Goal: Navigation & Orientation: Find specific page/section

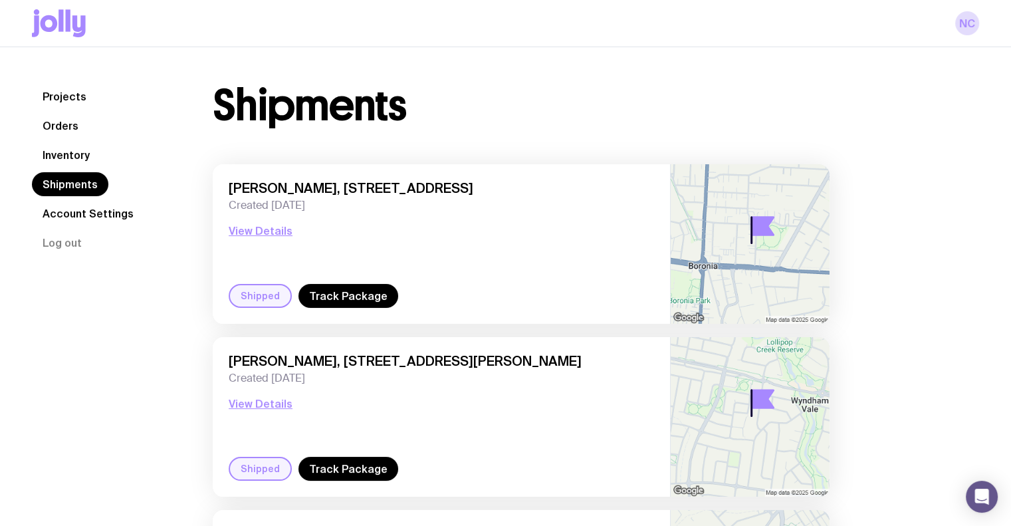
click at [58, 187] on link "Shipments" at bounding box center [70, 184] width 76 height 24
click at [69, 126] on link "Orders" at bounding box center [60, 126] width 57 height 24
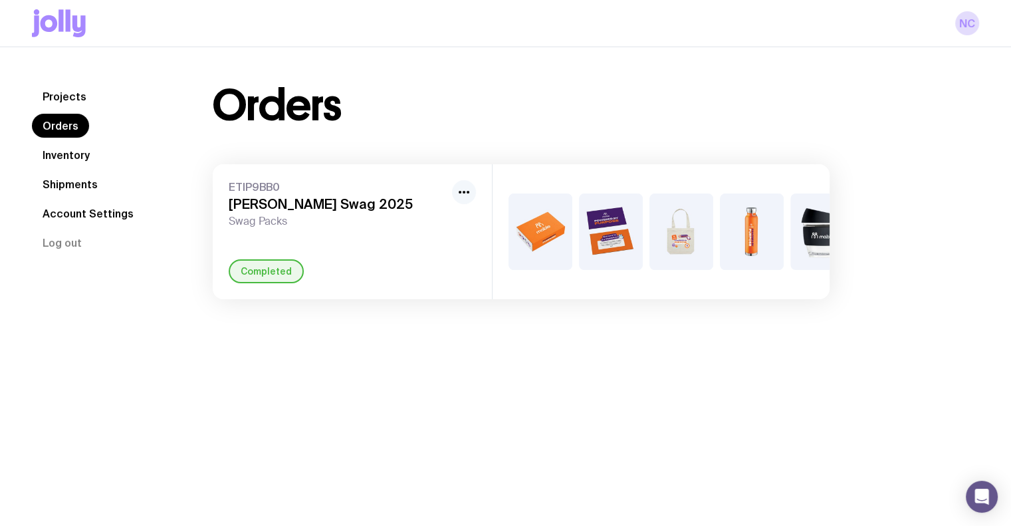
click at [470, 194] on icon "button" at bounding box center [464, 192] width 16 height 16
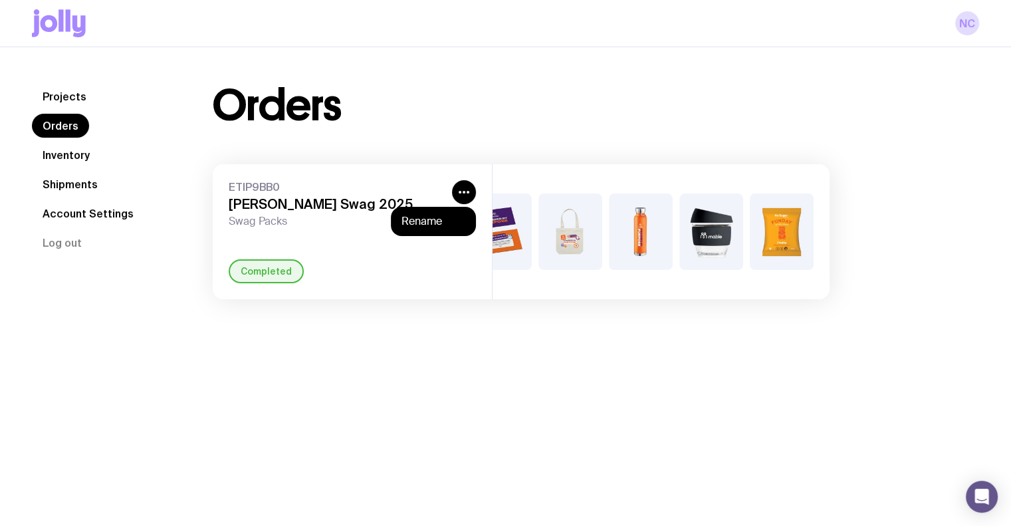
scroll to position [47, 0]
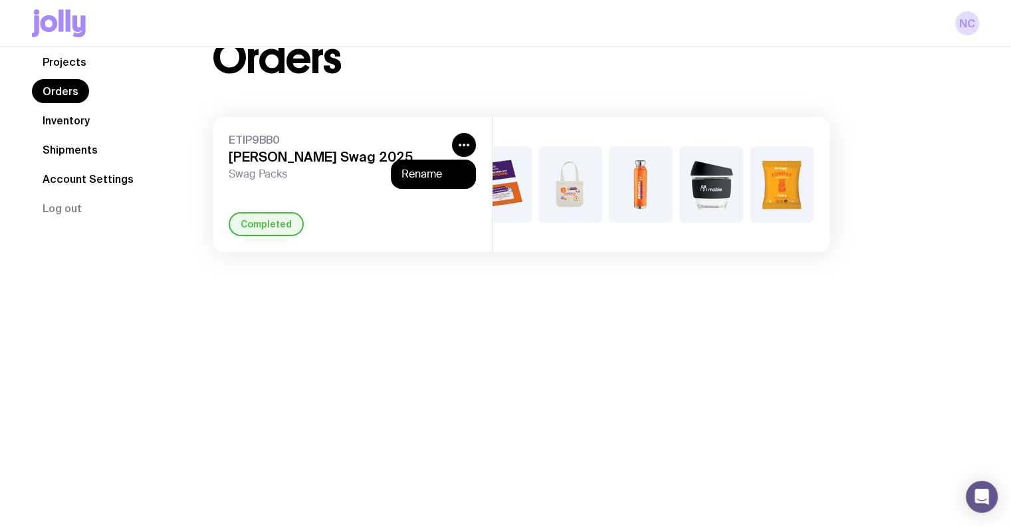
click at [57, 71] on link "Projects" at bounding box center [64, 62] width 65 height 24
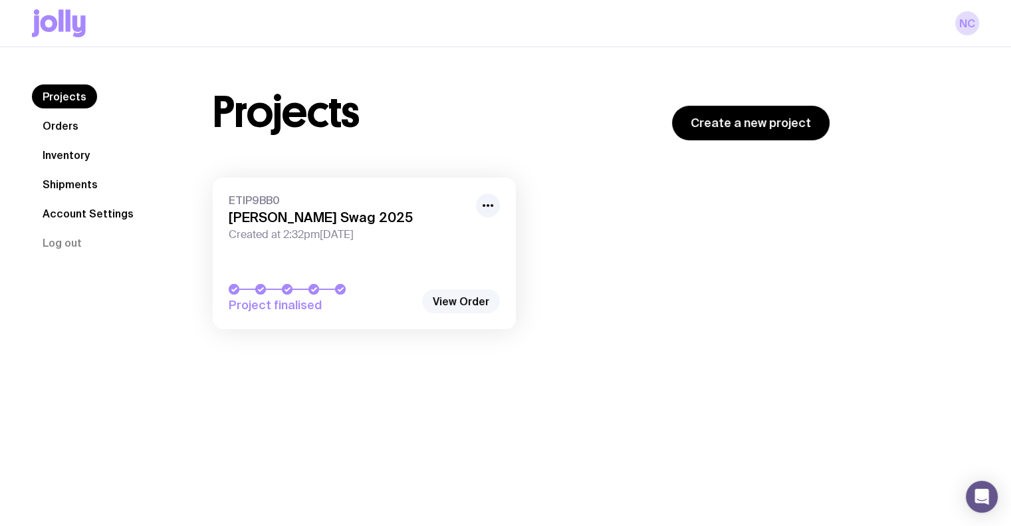
click at [469, 302] on link "View Order" at bounding box center [461, 301] width 78 height 24
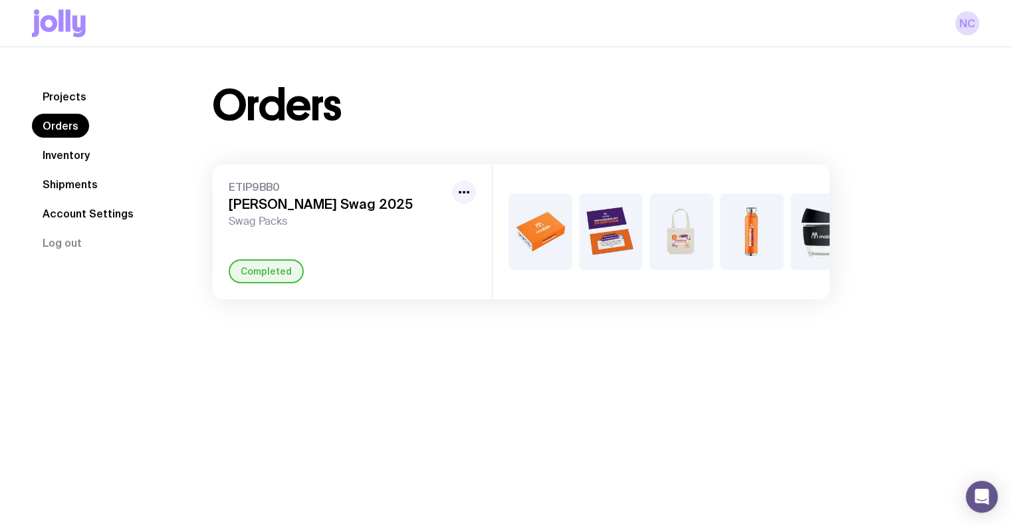
click at [266, 283] on div "Completed" at bounding box center [266, 271] width 75 height 24
click at [45, 107] on link "Projects" at bounding box center [64, 96] width 65 height 24
